Goal: Task Accomplishment & Management: Use online tool/utility

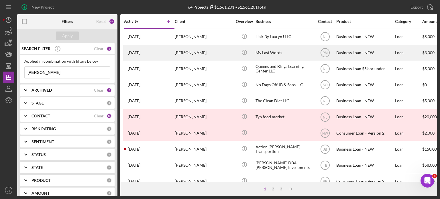
click at [138, 51] on time "[DATE]" at bounding box center [134, 52] width 13 height 5
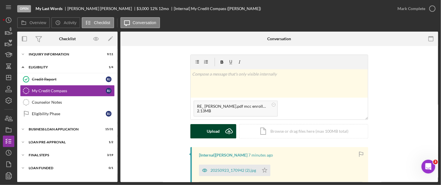
click at [229, 130] on icon "Icon/Upload" at bounding box center [229, 131] width 14 height 14
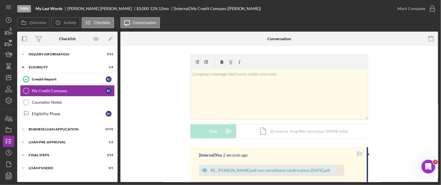
click at [336, 168] on polygon "button" at bounding box center [338, 169] width 5 height 5
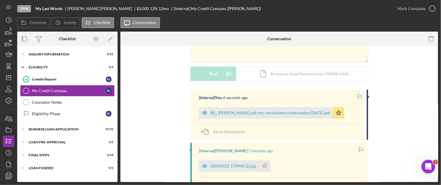
scroll to position [29, 0]
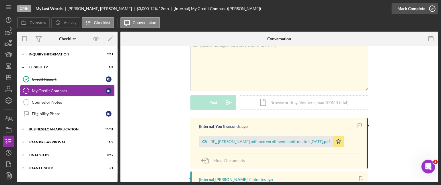
click at [432, 10] on icon "button" at bounding box center [432, 8] width 14 height 14
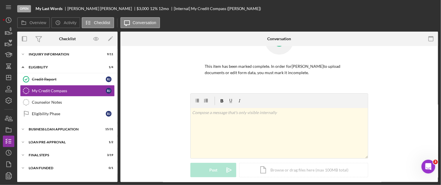
scroll to position [107, 0]
